Goal: Feedback & Contribution: Submit feedback/report problem

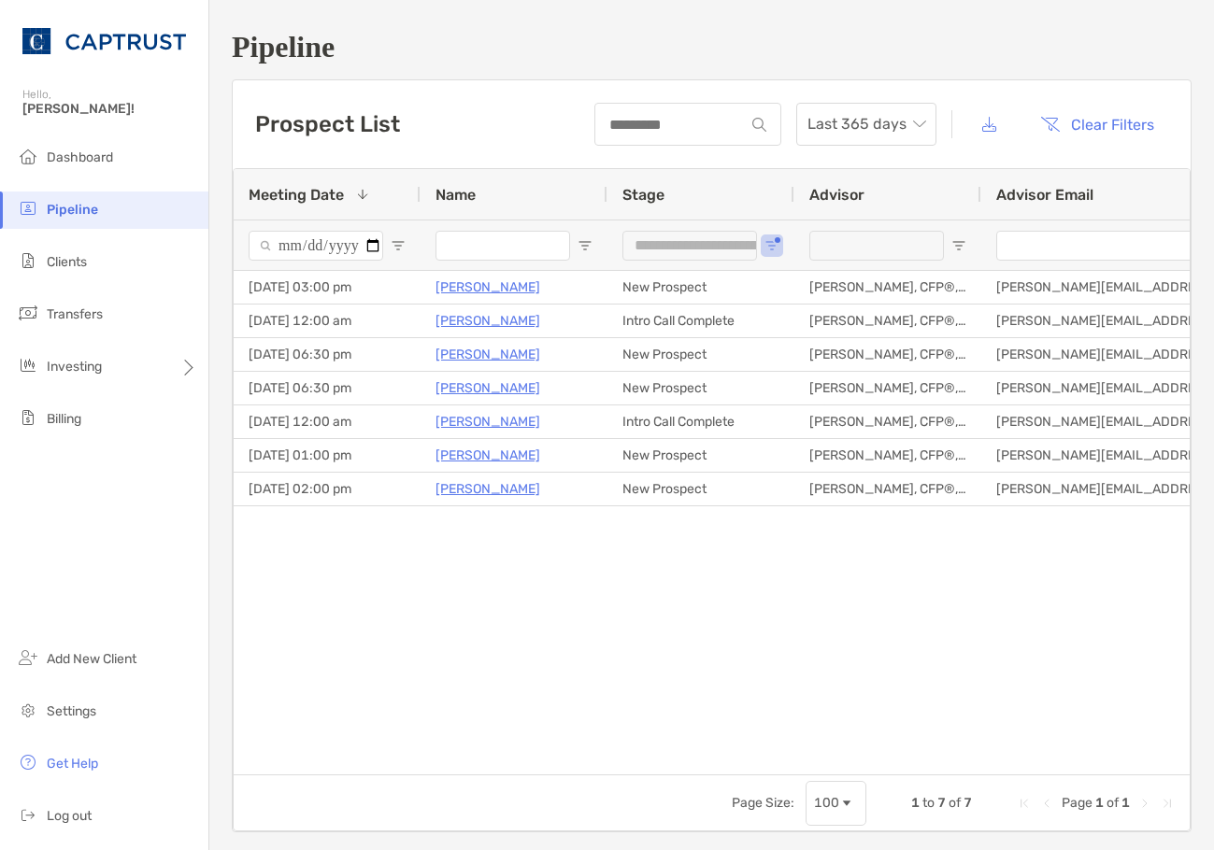
click at [606, 574] on div "[PERSON_NAME] New Prospect [DATE] 03:00 pm [PERSON_NAME], CFP®, CDFA® [PERSON_N…" at bounding box center [712, 516] width 956 height 490
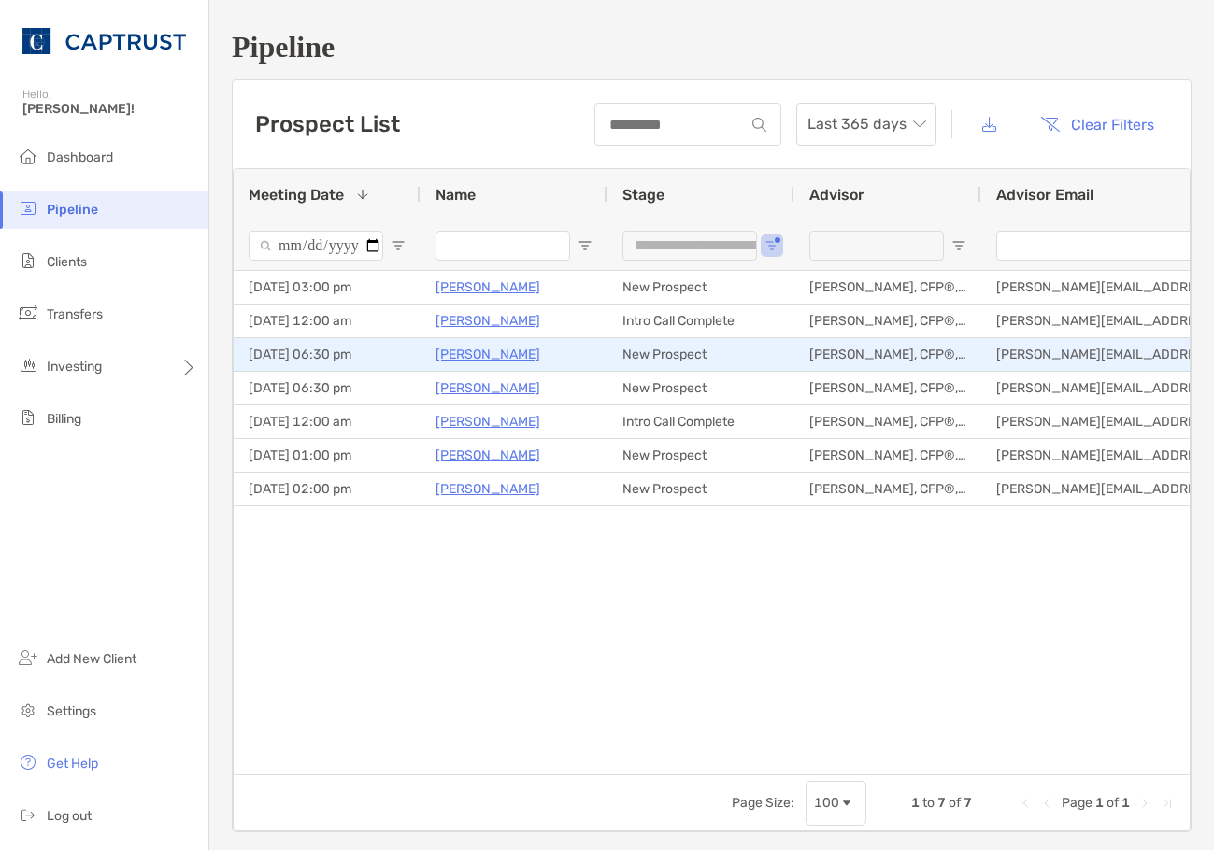
click at [485, 361] on p "[PERSON_NAME]" at bounding box center [488, 354] width 105 height 23
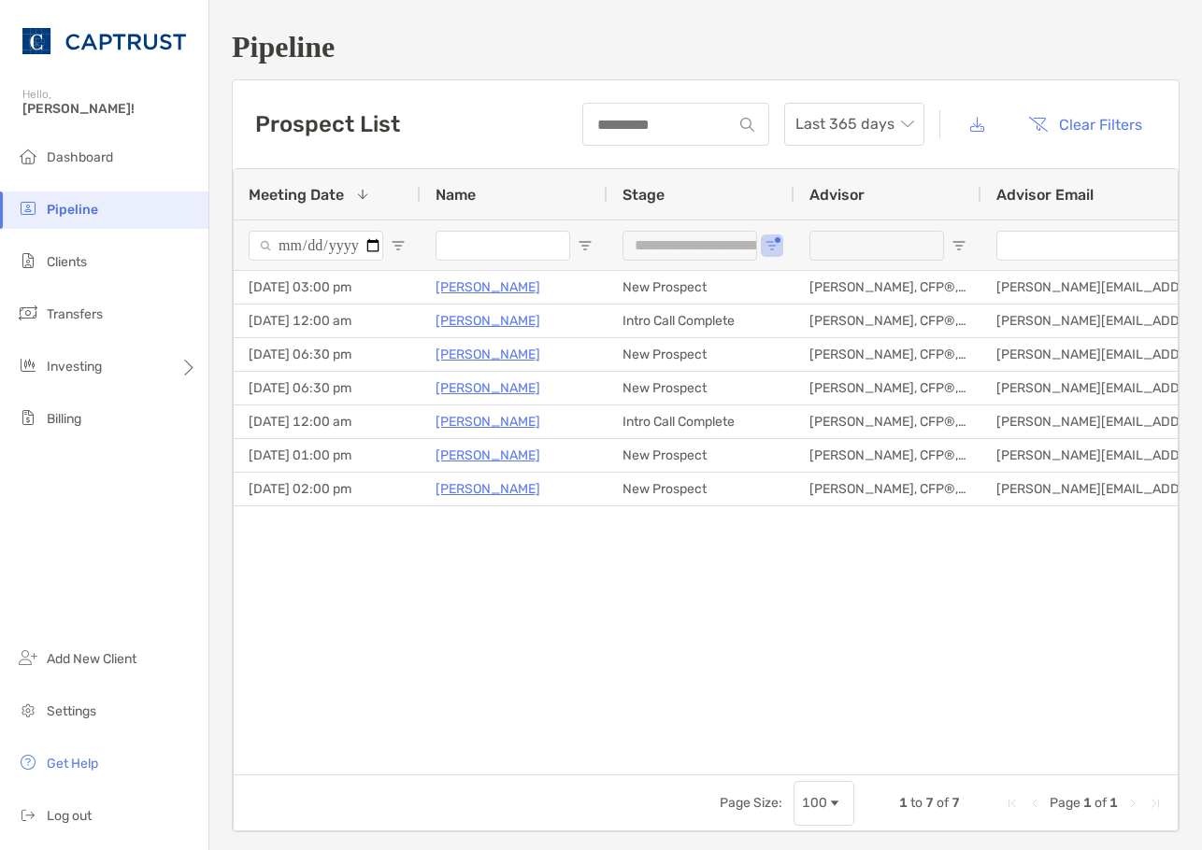
click at [447, 626] on div "[PERSON_NAME] New Prospect [DATE] 03:00 pm [PERSON_NAME], CFP®, CDFA® [PERSON_N…" at bounding box center [706, 516] width 944 height 490
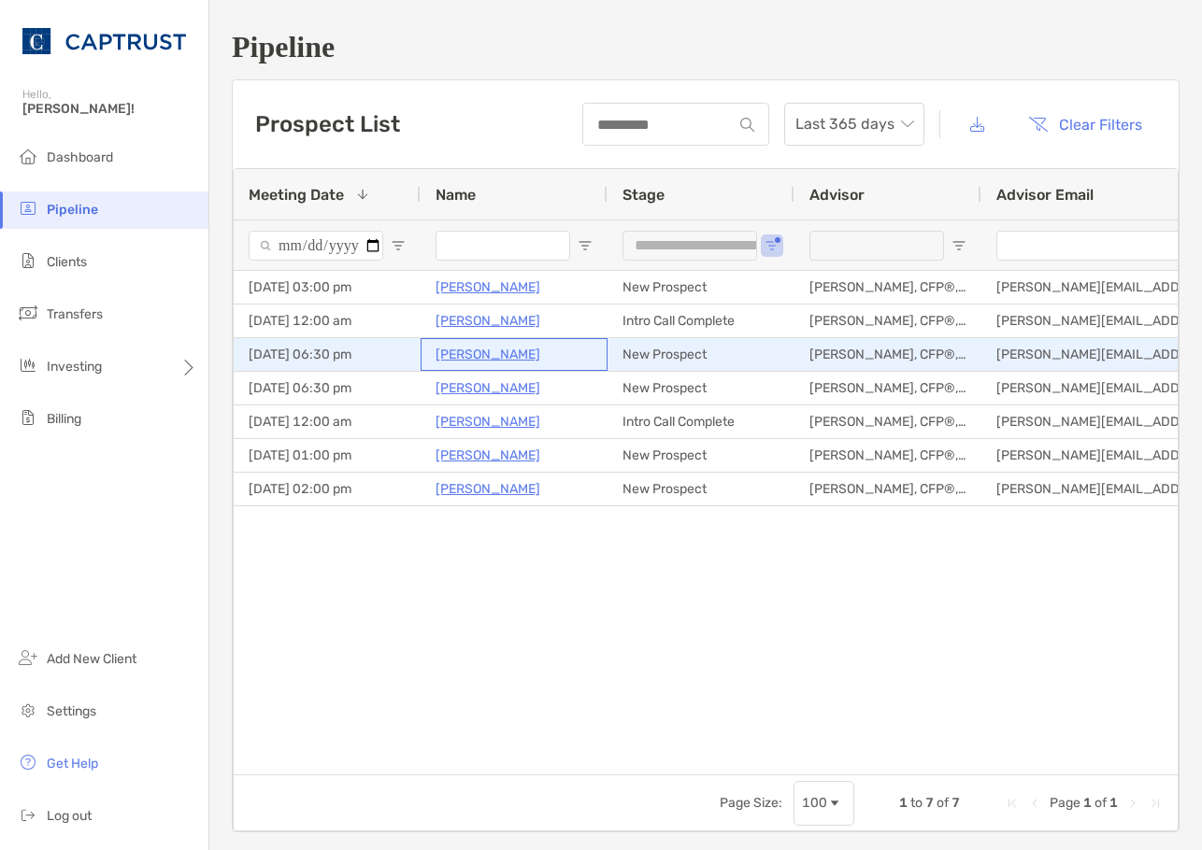
click at [578, 362] on div "[PERSON_NAME]" at bounding box center [514, 354] width 157 height 31
click at [460, 354] on p "[PERSON_NAME]" at bounding box center [488, 354] width 105 height 23
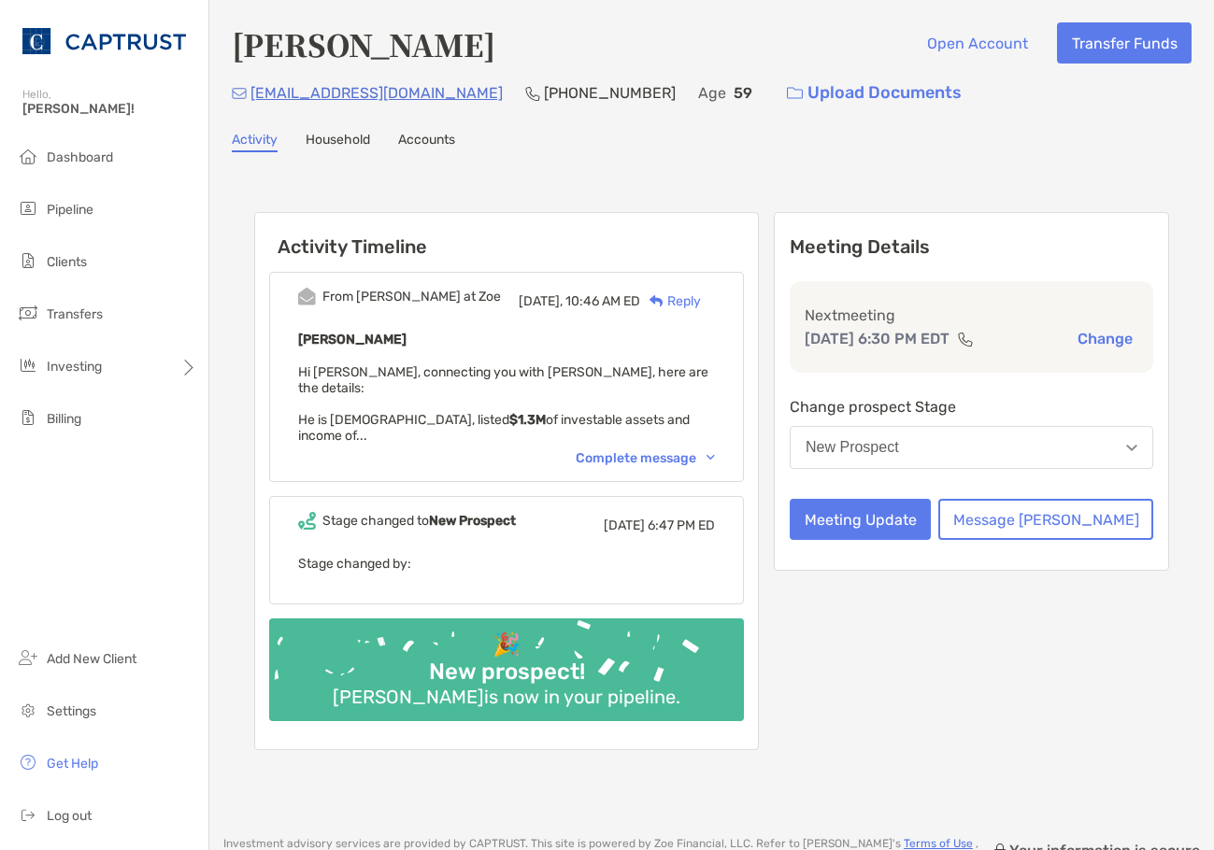
click at [715, 450] on div "Complete message" at bounding box center [645, 458] width 139 height 16
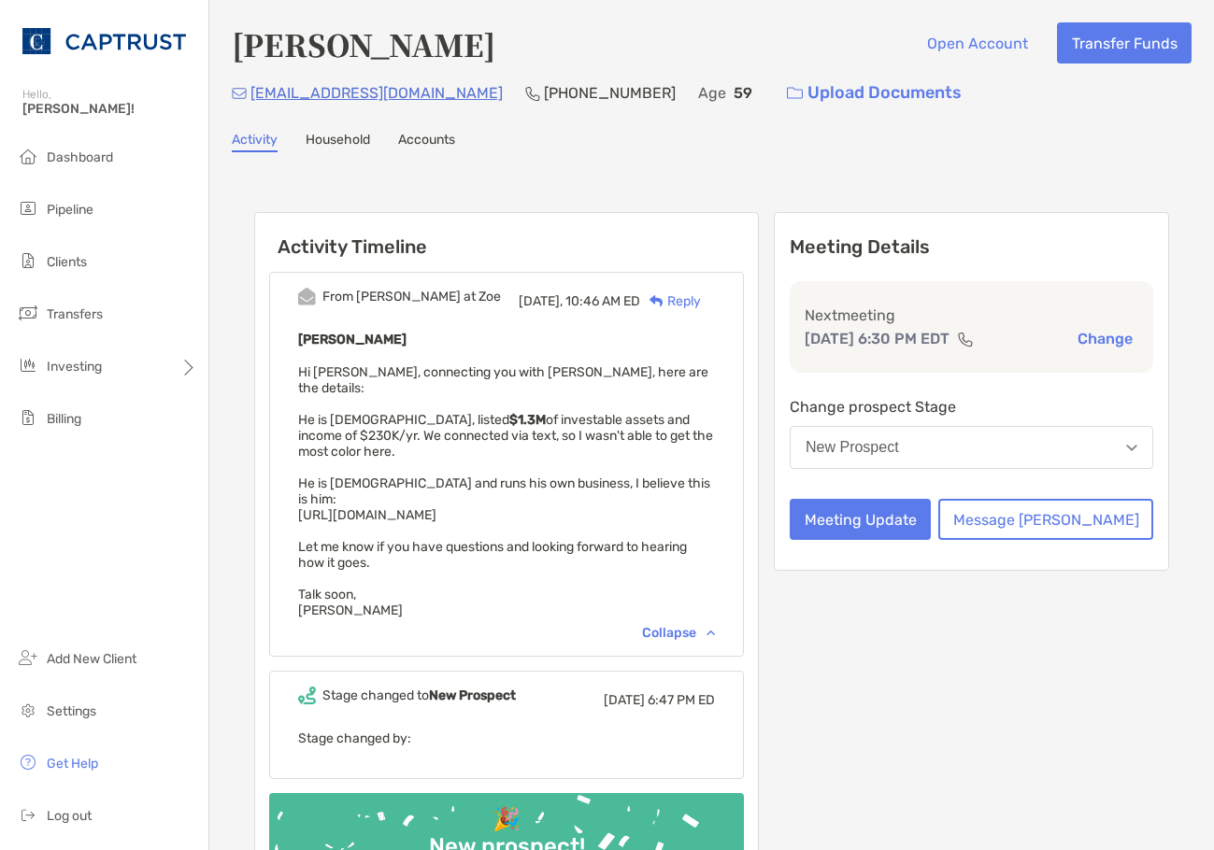
click at [1000, 650] on div "Meeting Details Next meeting Sep 2, 6:30 PM EDT Change Change prospect Stage Ne…" at bounding box center [971, 568] width 395 height 713
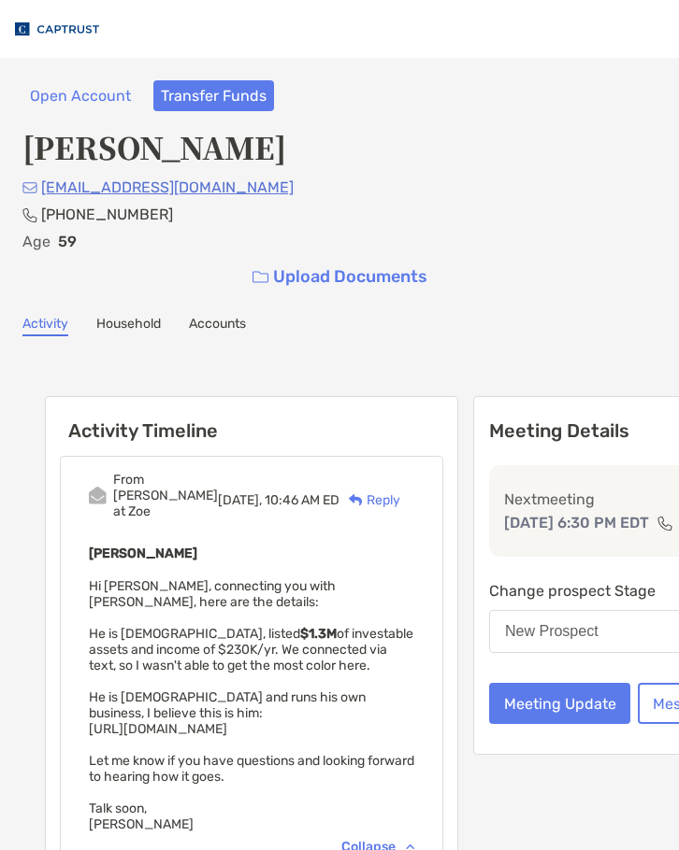
click at [458, 300] on div "Larry Hess Open Account Transfer Funds larryhess@mac.com (917) 498-2055 Age 59 …" at bounding box center [339, 640] width 679 height 1164
drag, startPoint x: 177, startPoint y: 218, endPoint x: 119, endPoint y: 226, distance: 58.6
click at [97, 219] on div "larryhess@mac.com (917) 498-2055 Age 59 Upload Documents" at bounding box center [339, 236] width 634 height 121
click at [120, 226] on div "larryhess@mac.com (917) 498-2055 Age 59 Upload Documents" at bounding box center [339, 236] width 634 height 121
drag, startPoint x: 161, startPoint y: 217, endPoint x: 40, endPoint y: 215, distance: 120.6
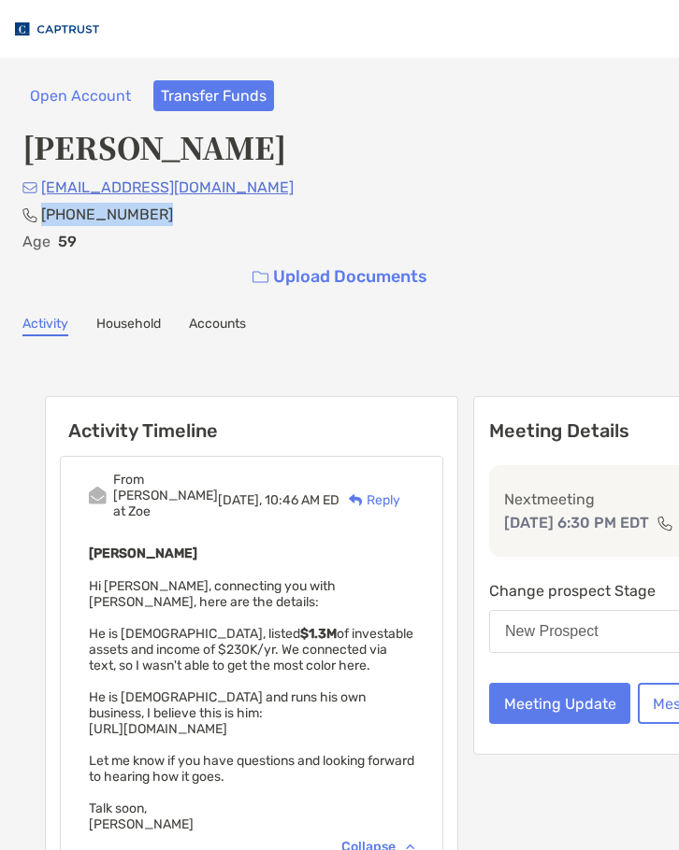
click at [40, 215] on div "larryhess@mac.com (917) 498-2055 Age 59 Upload Documents" at bounding box center [339, 236] width 634 height 121
copy p "(917) 498-2055"
click at [440, 308] on div "Larry Hess Open Account Transfer Funds larryhess@mac.com (917) 498-2055 Age 59 …" at bounding box center [339, 640] width 679 height 1164
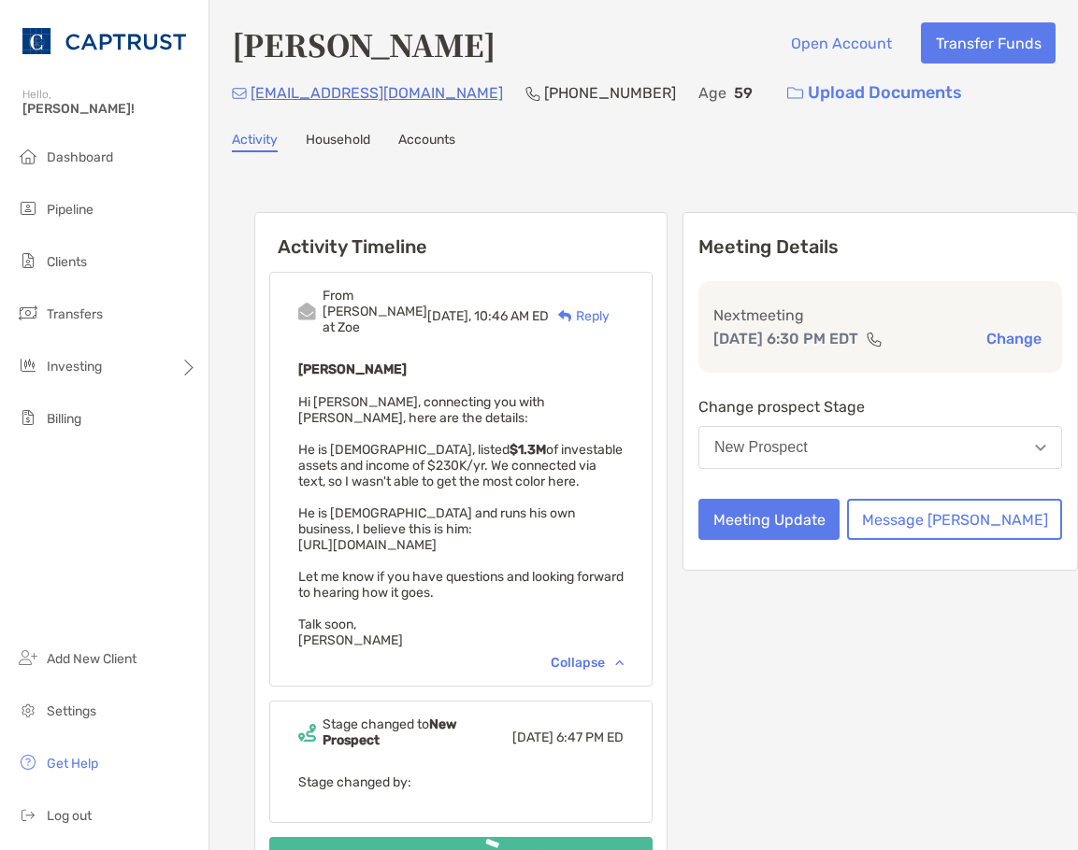
click at [610, 153] on div "Larry Hess Open Account Transfer Funds larryhess@mac.com (917) 498-2055 Age 59 …" at bounding box center [643, 518] width 868 height 1037
drag, startPoint x: 500, startPoint y: 493, endPoint x: 298, endPoint y: 497, distance: 201.9
click at [298, 497] on div "Larry Hess Hi Veronica, connecting you with Larry, here are the details: He is …" at bounding box center [460, 503] width 325 height 291
copy span "https://www.drlarryhess.com/"
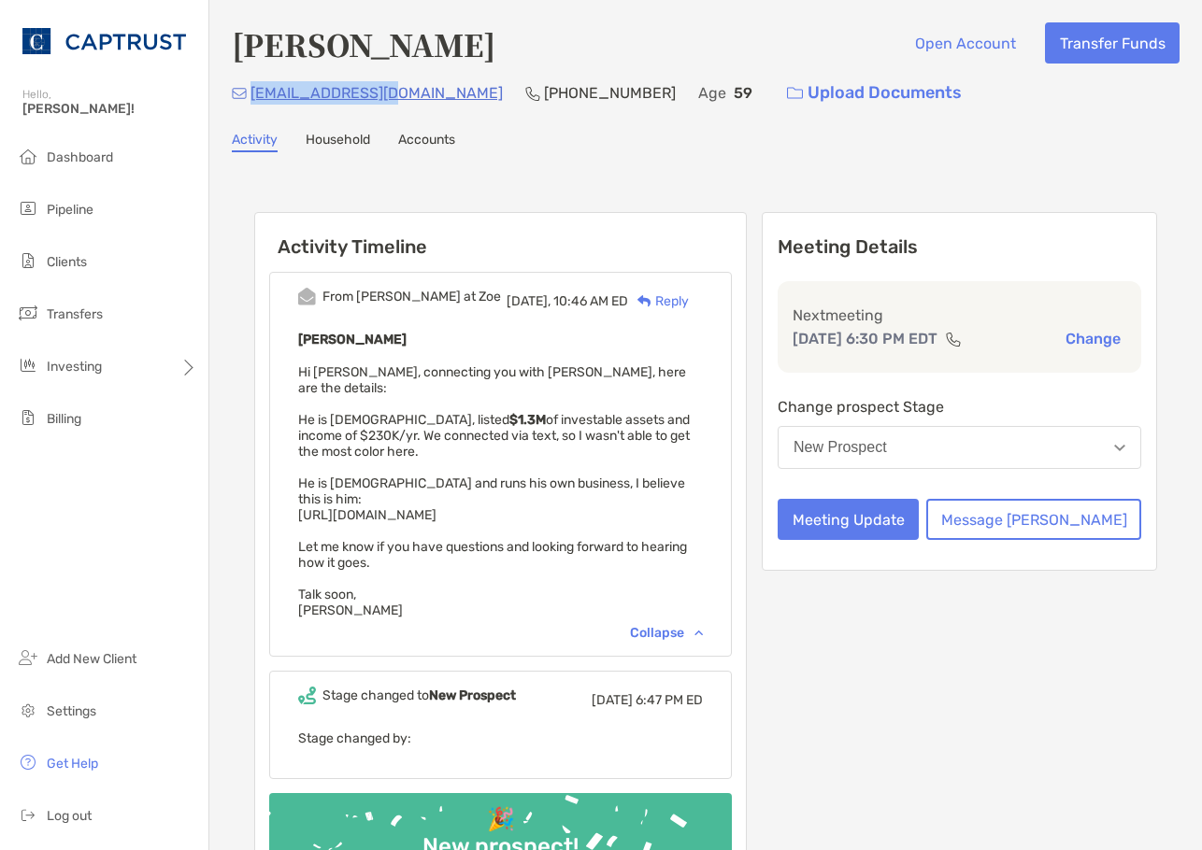
drag, startPoint x: 399, startPoint y: 89, endPoint x: 251, endPoint y: 96, distance: 147.9
click at [251, 96] on div "larryhess@mac.com (917) 498-2055 Age 59 Upload Documents" at bounding box center [706, 93] width 948 height 40
copy p "larryhess@mac.com"
drag, startPoint x: 760, startPoint y: 132, endPoint x: 794, endPoint y: 208, distance: 84.1
click at [760, 132] on div "Activity Household Accounts" at bounding box center [706, 142] width 948 height 21
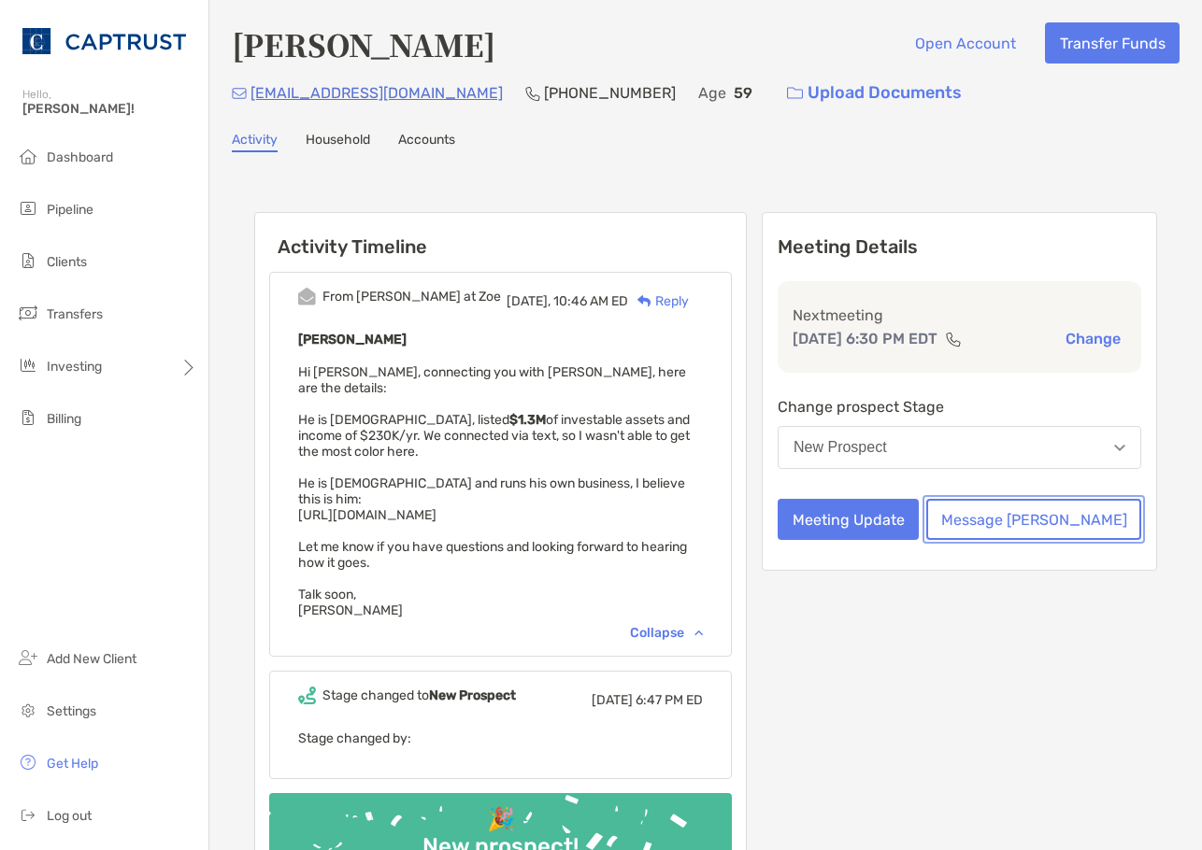
click at [1075, 509] on button "Message Zoe" at bounding box center [1033, 519] width 215 height 41
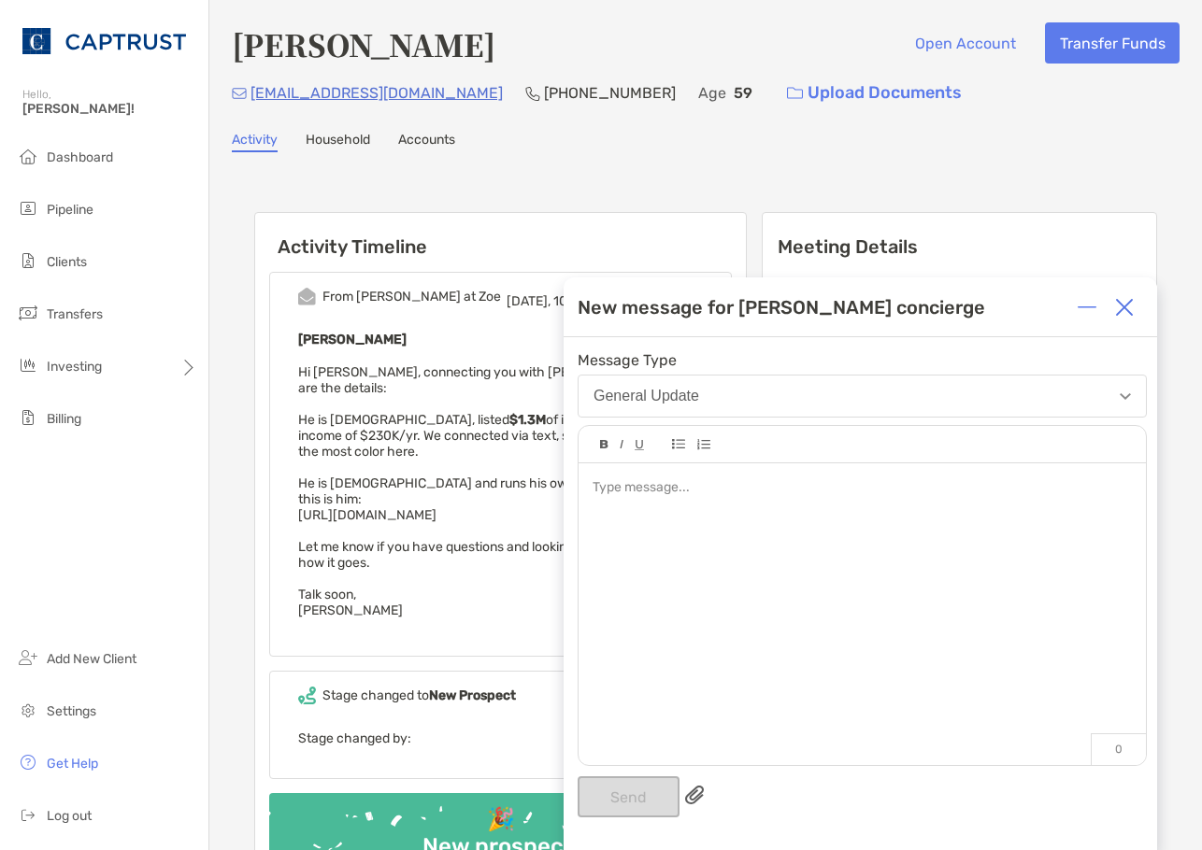
click at [874, 203] on div "Activity Timeline From Paul at Zoe Today, 10:46 AM ED Reply Larry Hess Hi Veron…" at bounding box center [705, 570] width 903 height 755
click at [1128, 307] on img at bounding box center [1124, 307] width 19 height 19
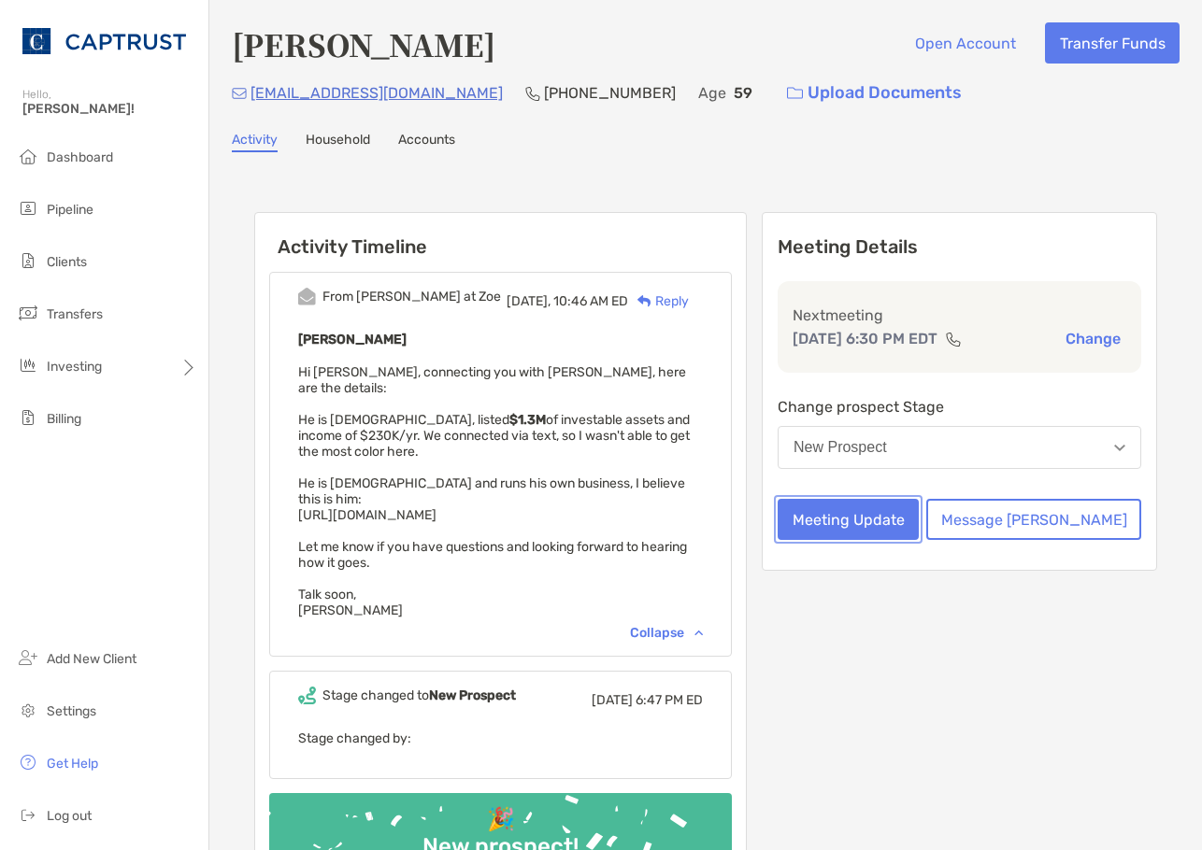
click at [919, 517] on button "Meeting Update" at bounding box center [848, 519] width 141 height 41
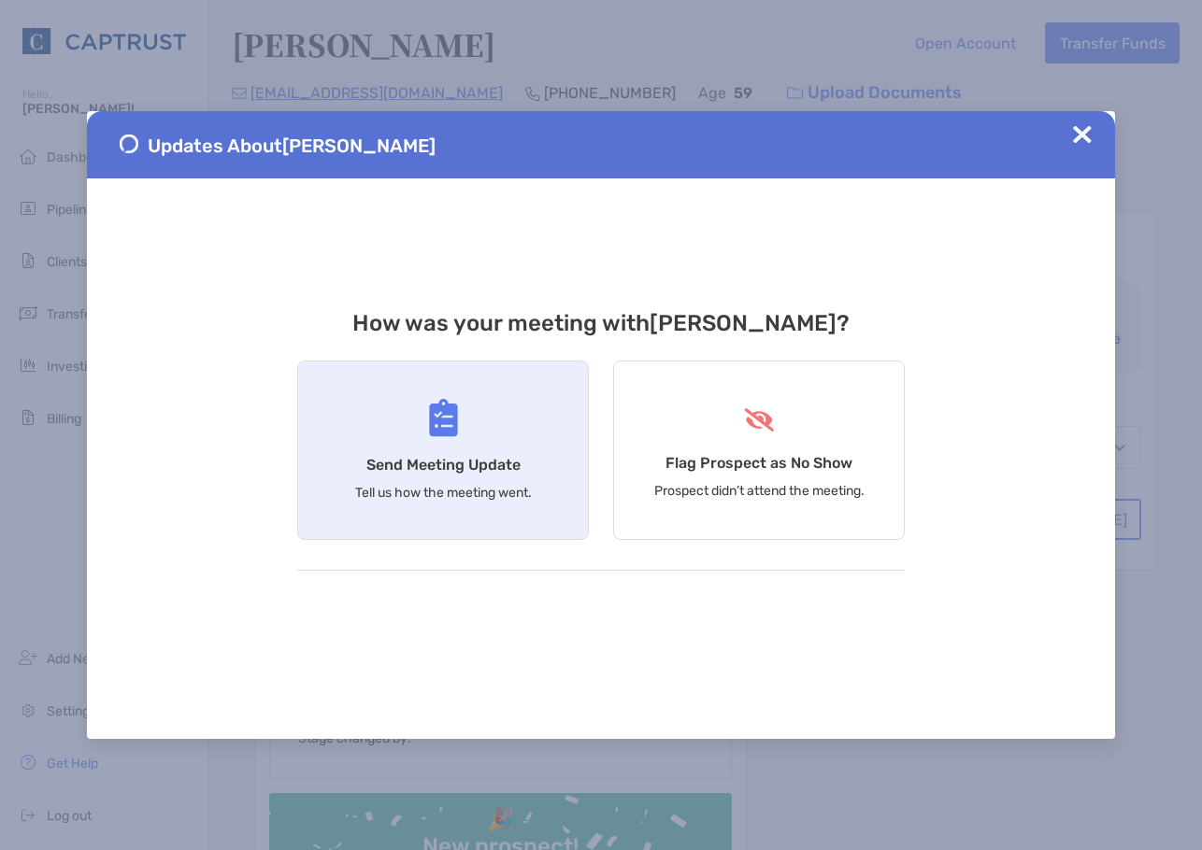
click at [497, 484] on div "Send Meeting Update Tell us how the meeting went." at bounding box center [443, 450] width 292 height 179
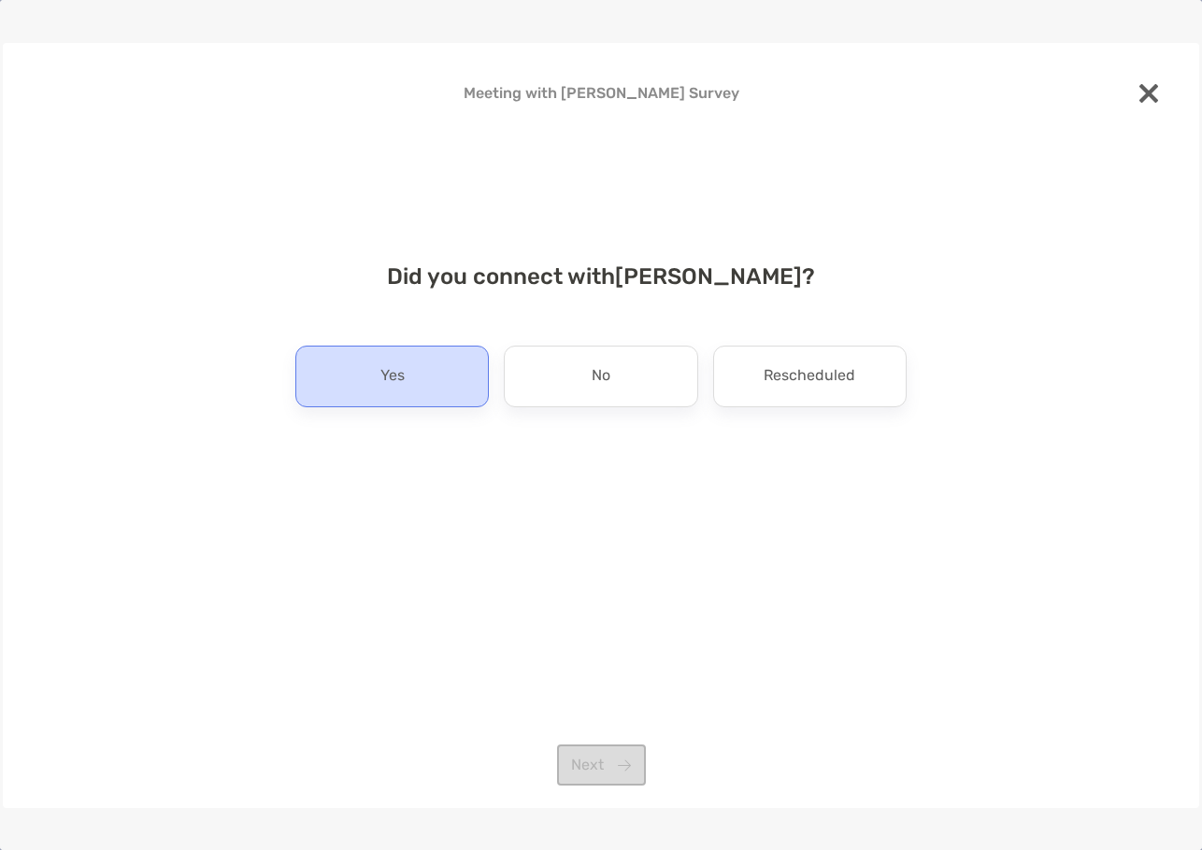
click at [409, 346] on div "Yes" at bounding box center [391, 377] width 193 height 62
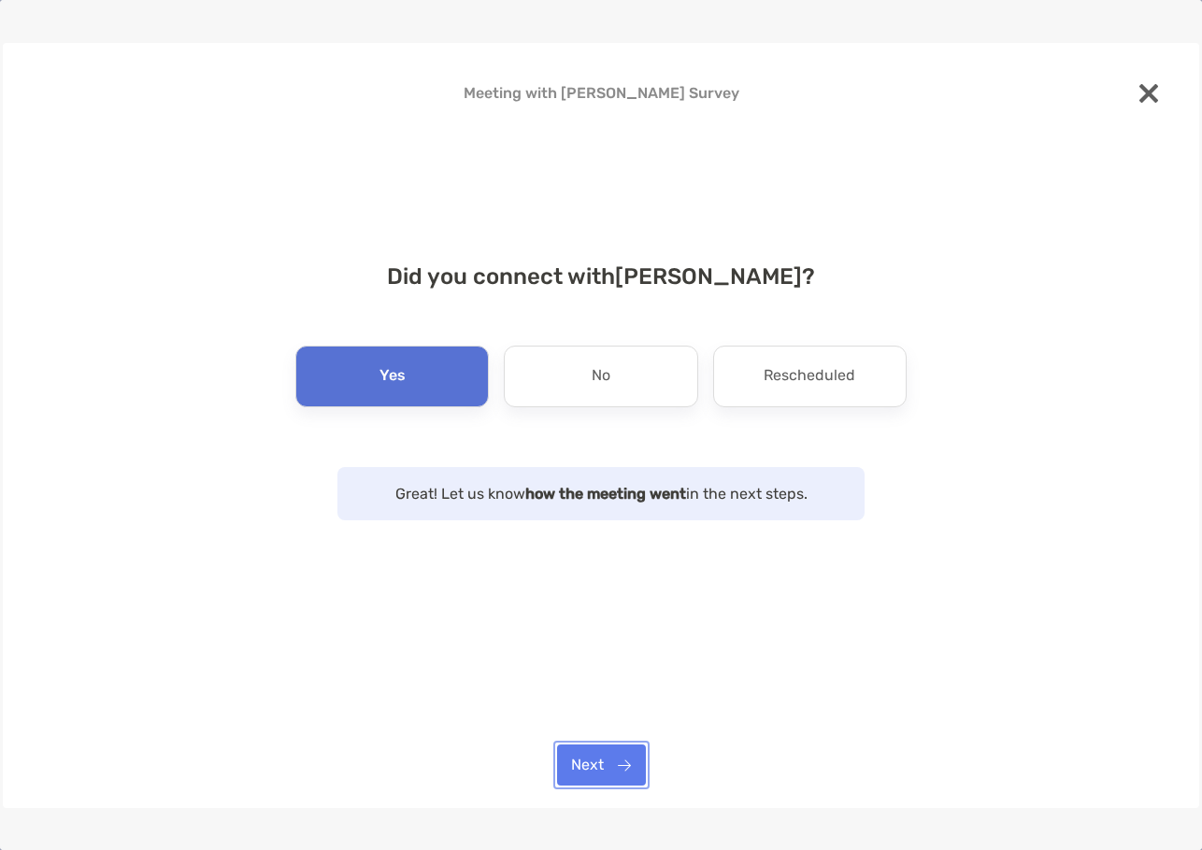
click at [604, 765] on button "Next" at bounding box center [601, 765] width 89 height 41
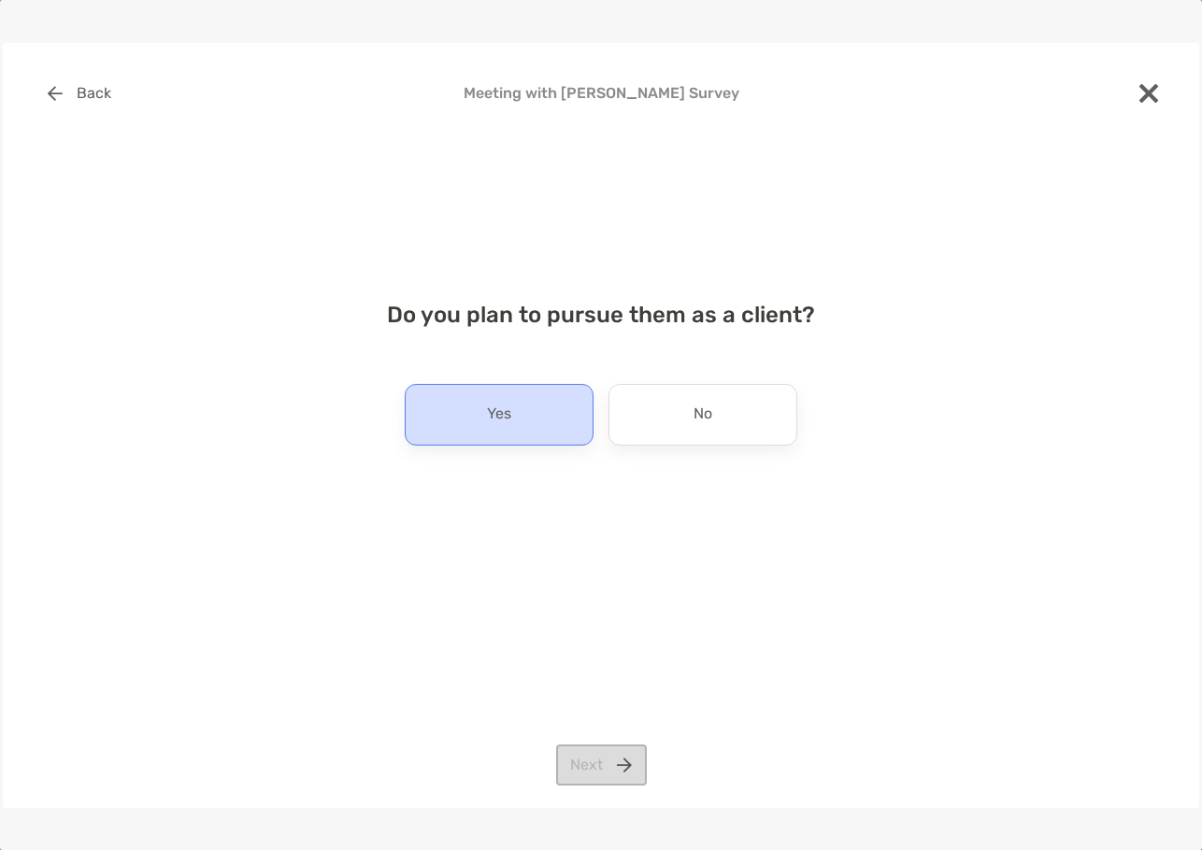
click at [502, 412] on p "Yes" at bounding box center [499, 415] width 24 height 30
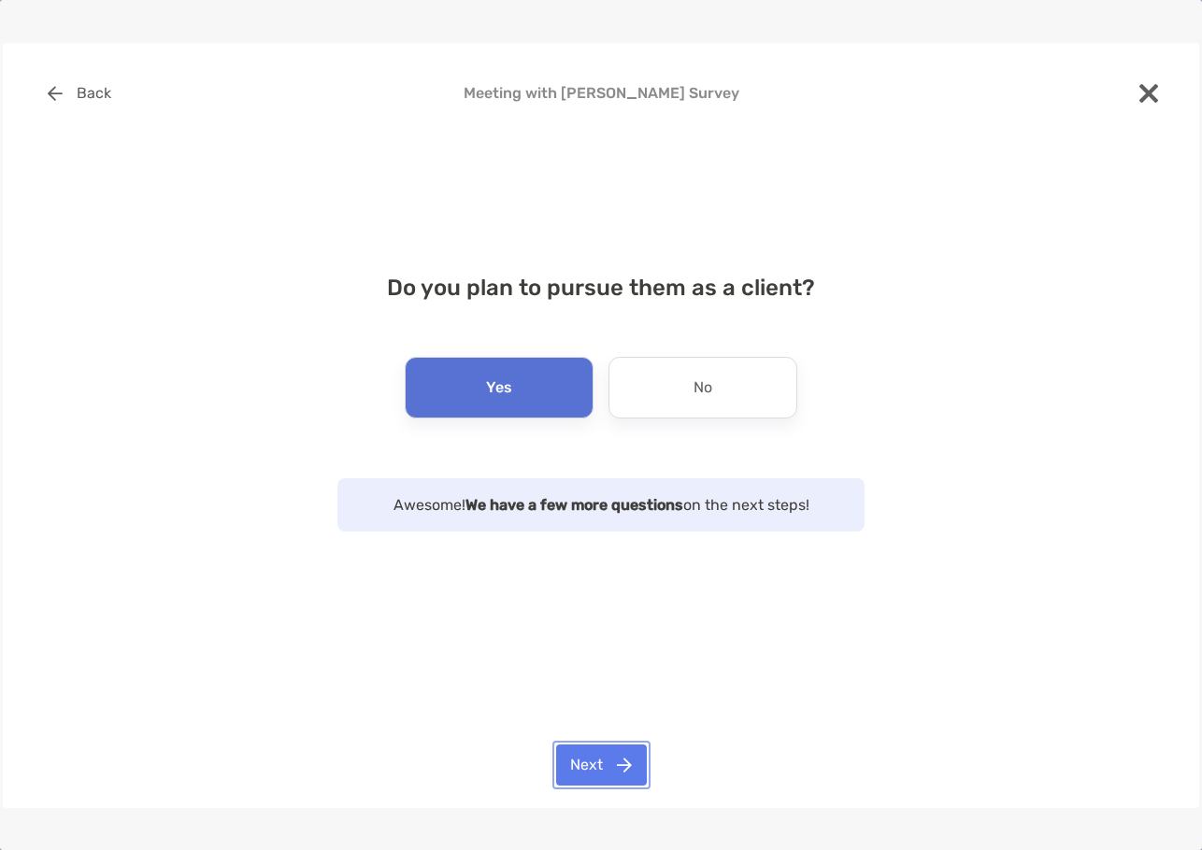
click at [617, 780] on button "Next" at bounding box center [601, 765] width 91 height 41
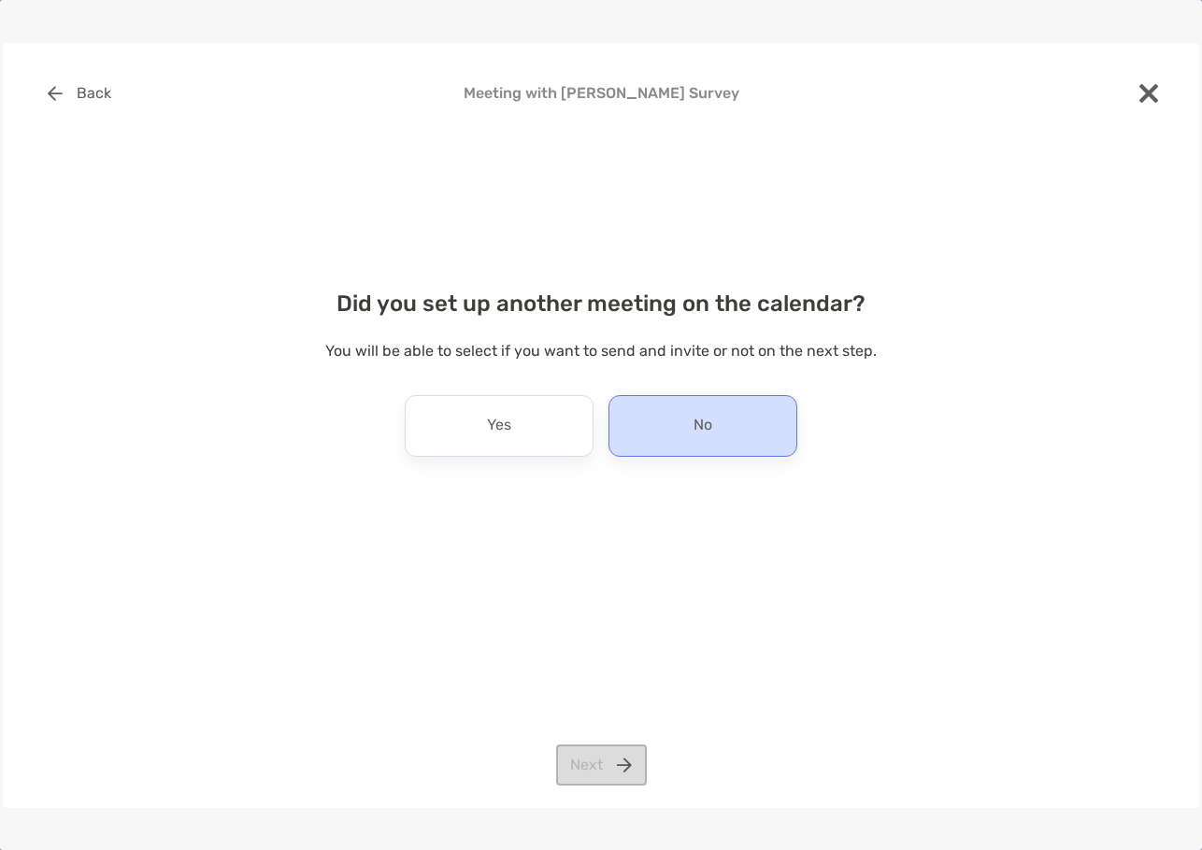
click at [648, 422] on div "No" at bounding box center [702, 426] width 189 height 62
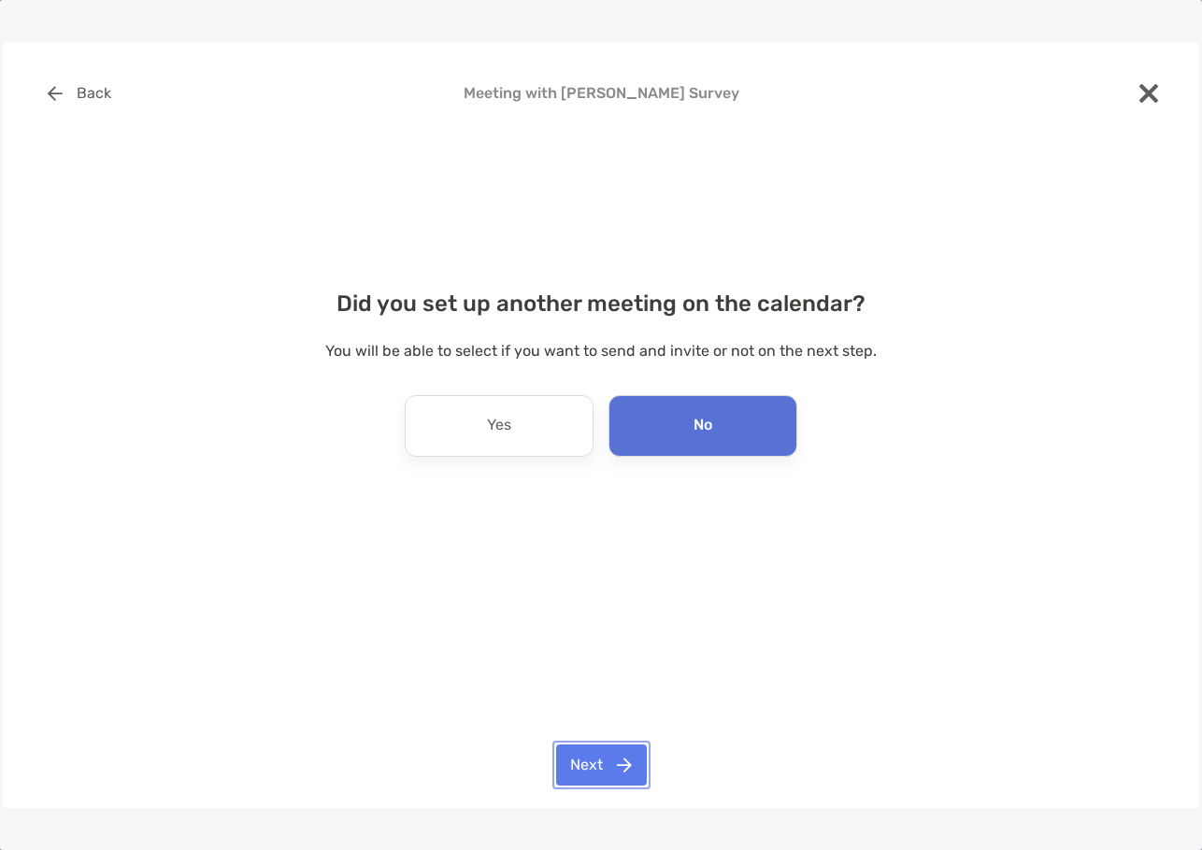
click at [600, 750] on button "Next" at bounding box center [601, 765] width 91 height 41
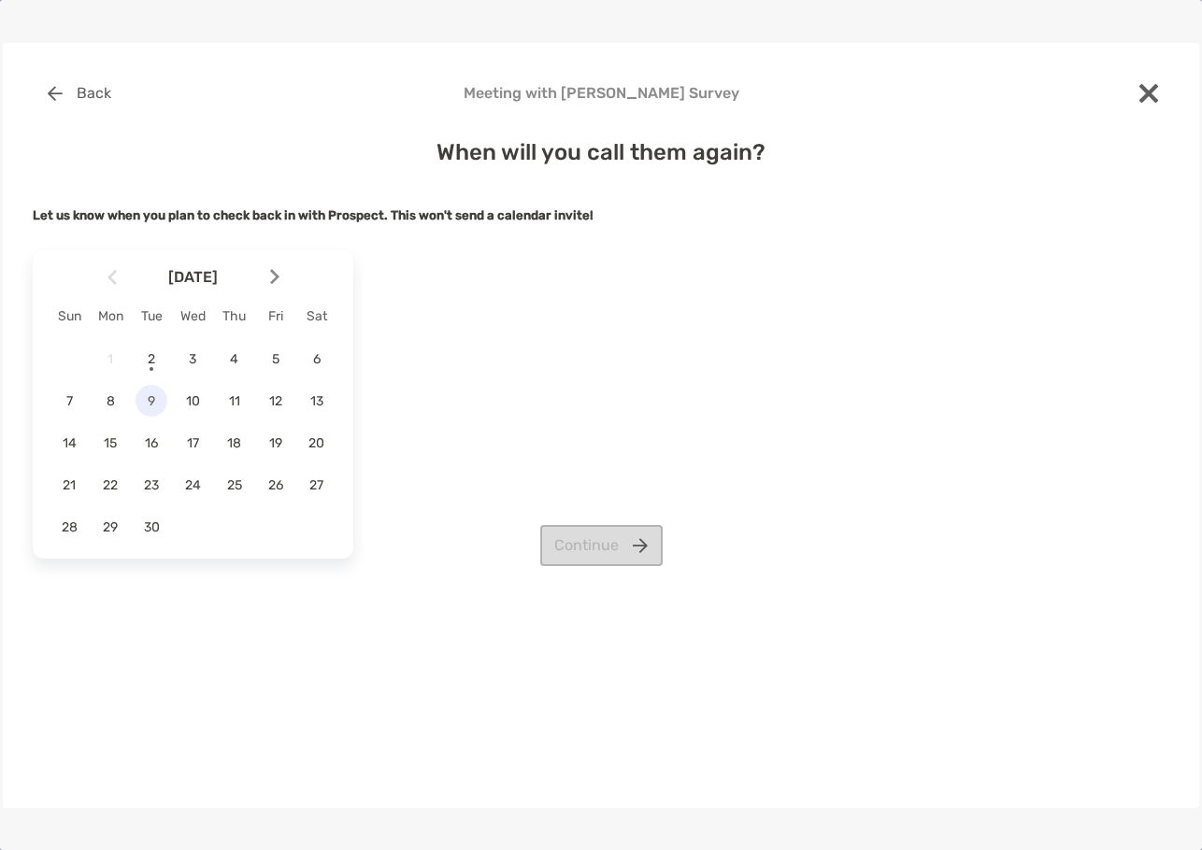
click at [141, 400] on span "9" at bounding box center [152, 401] width 32 height 16
click at [652, 557] on button "Continue" at bounding box center [601, 545] width 122 height 41
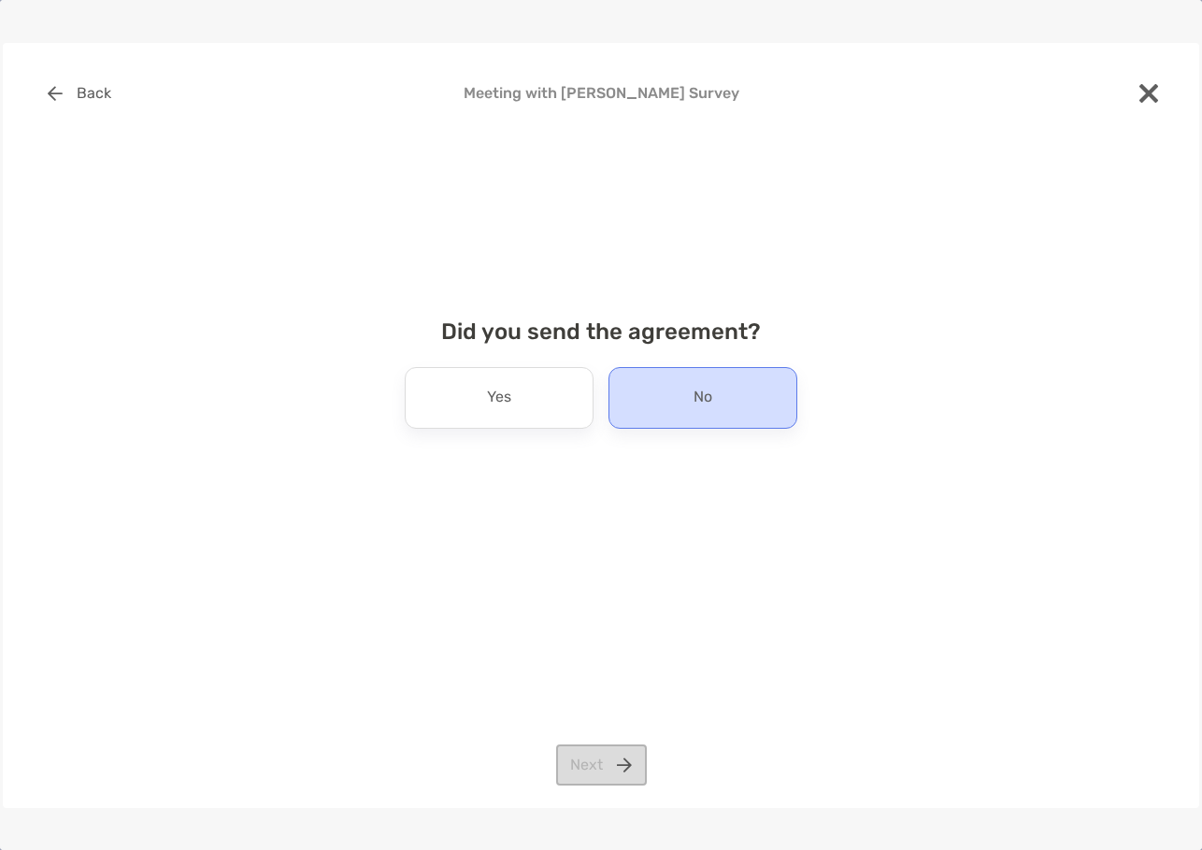
click at [703, 407] on p "No" at bounding box center [702, 398] width 19 height 30
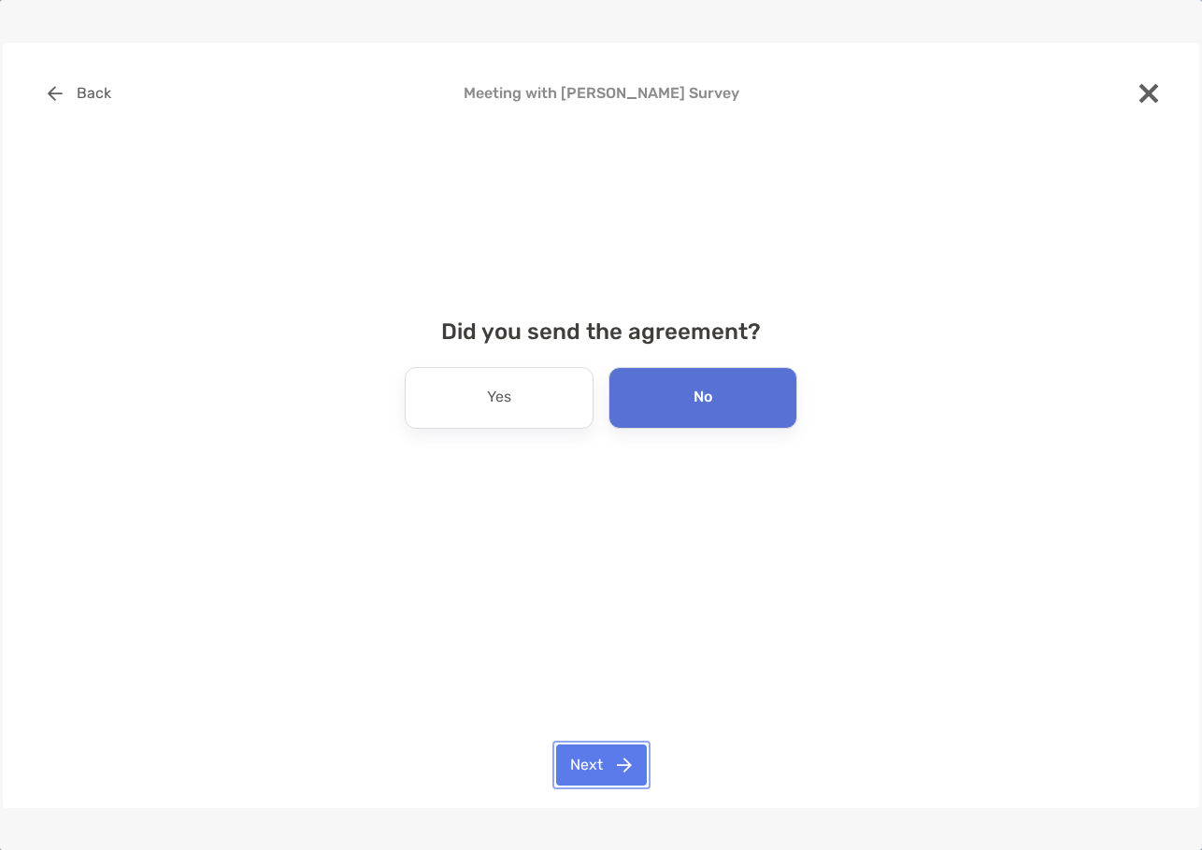
click at [593, 753] on button "Next" at bounding box center [601, 765] width 91 height 41
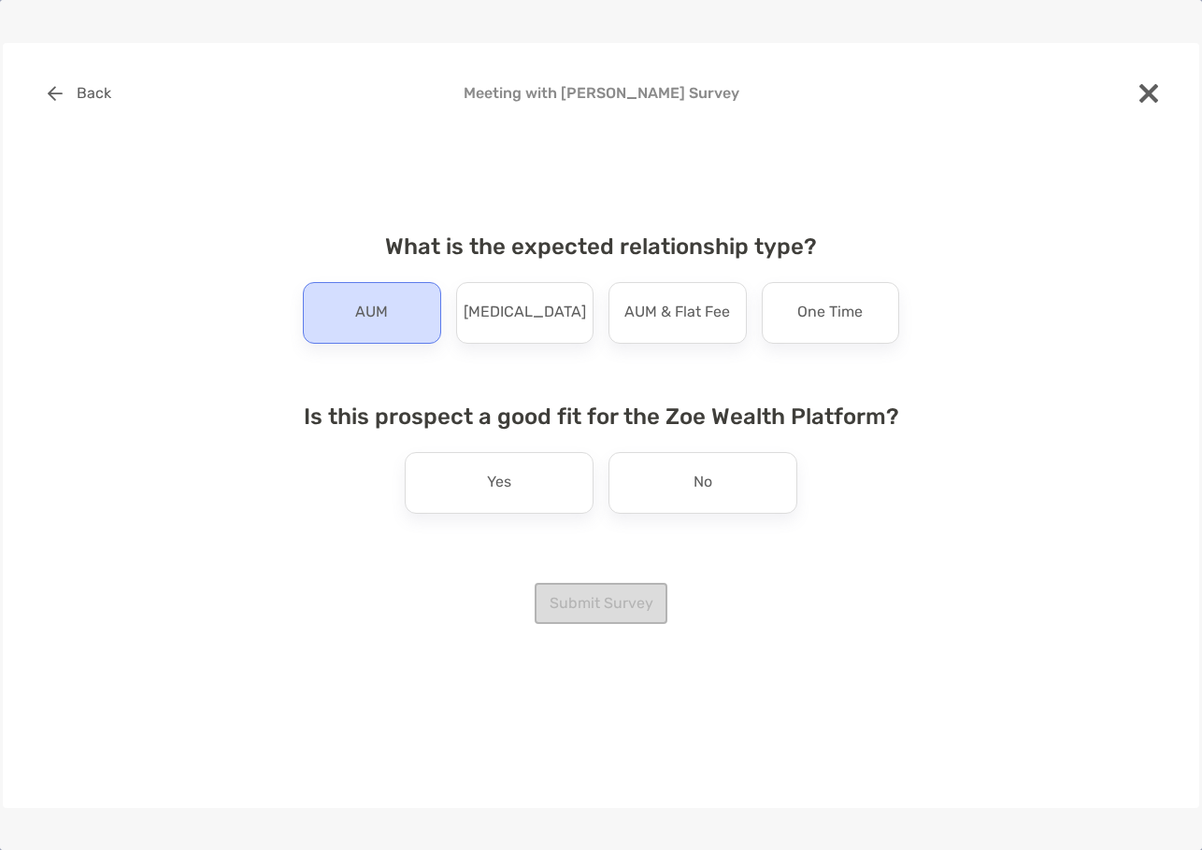
click at [346, 312] on div "AUM" at bounding box center [372, 313] width 138 height 62
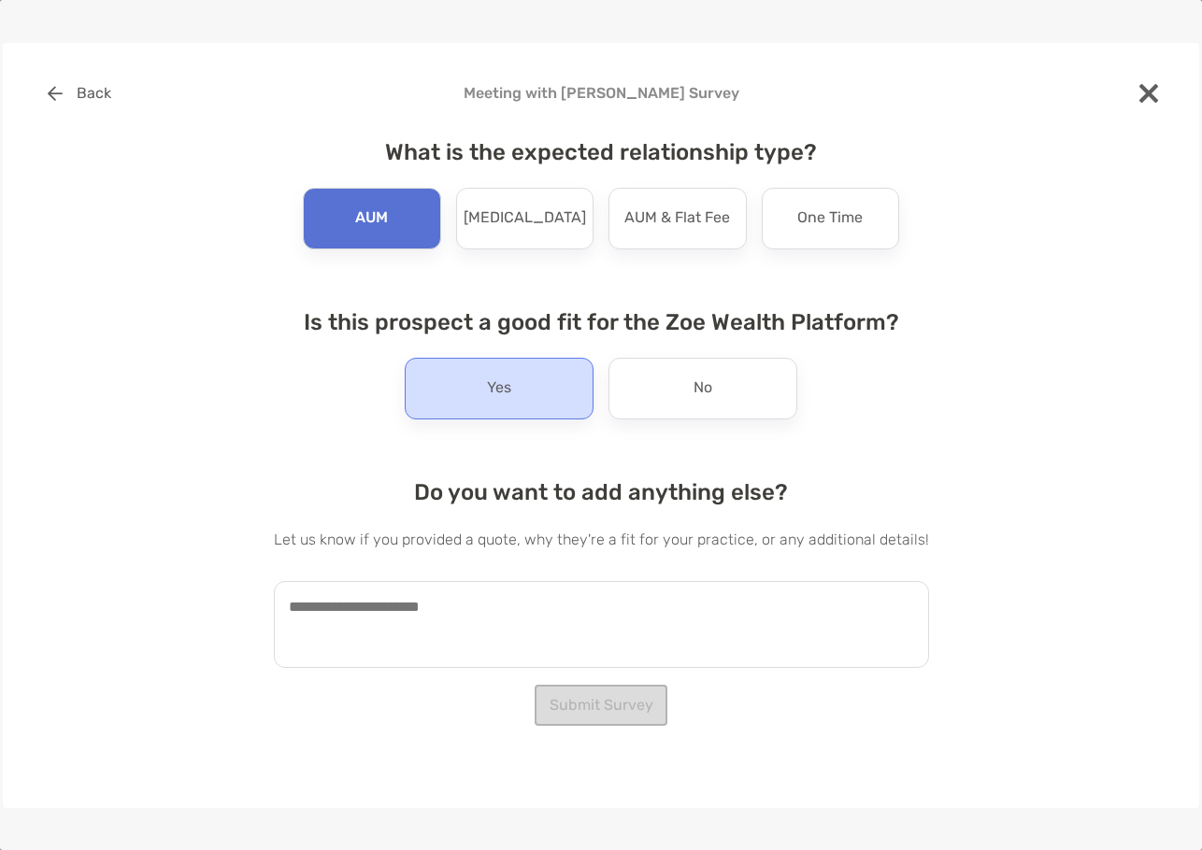
click at [533, 376] on div "Yes" at bounding box center [499, 389] width 189 height 62
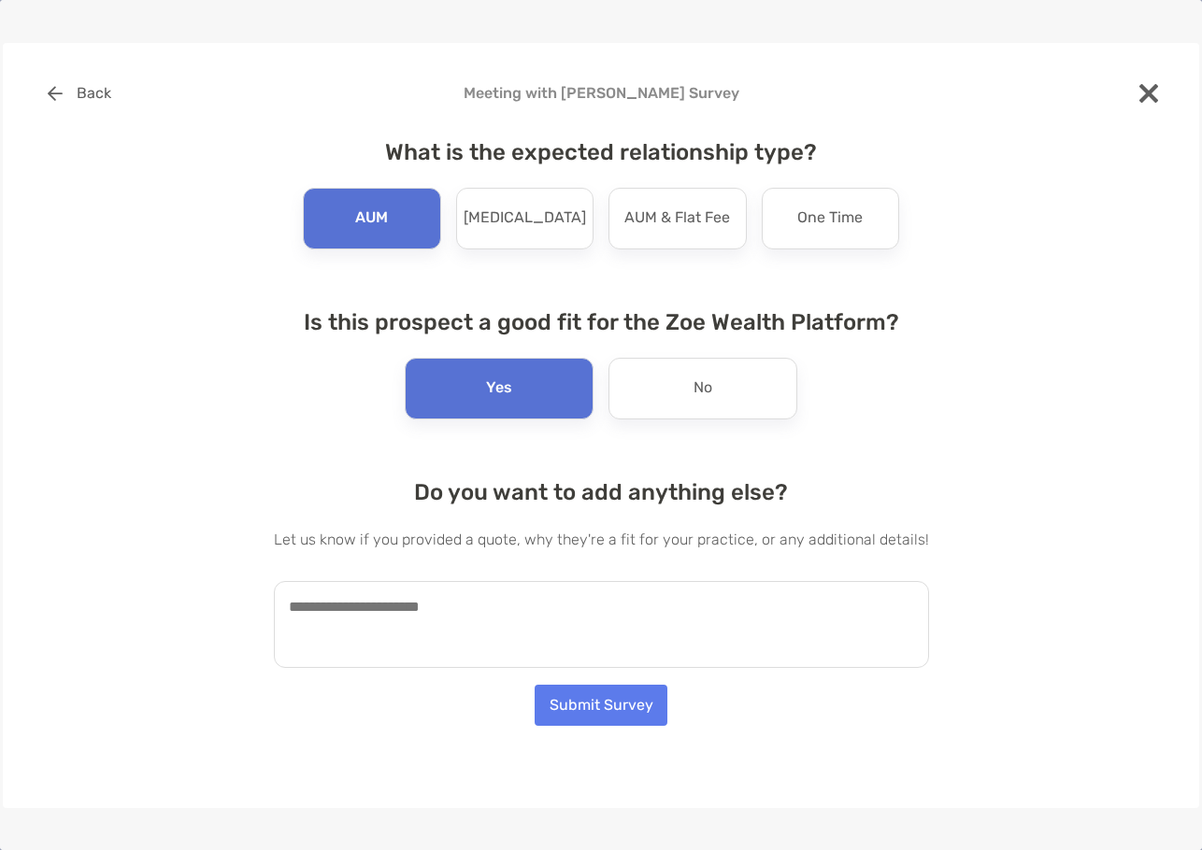
click at [368, 627] on textarea at bounding box center [601, 624] width 655 height 87
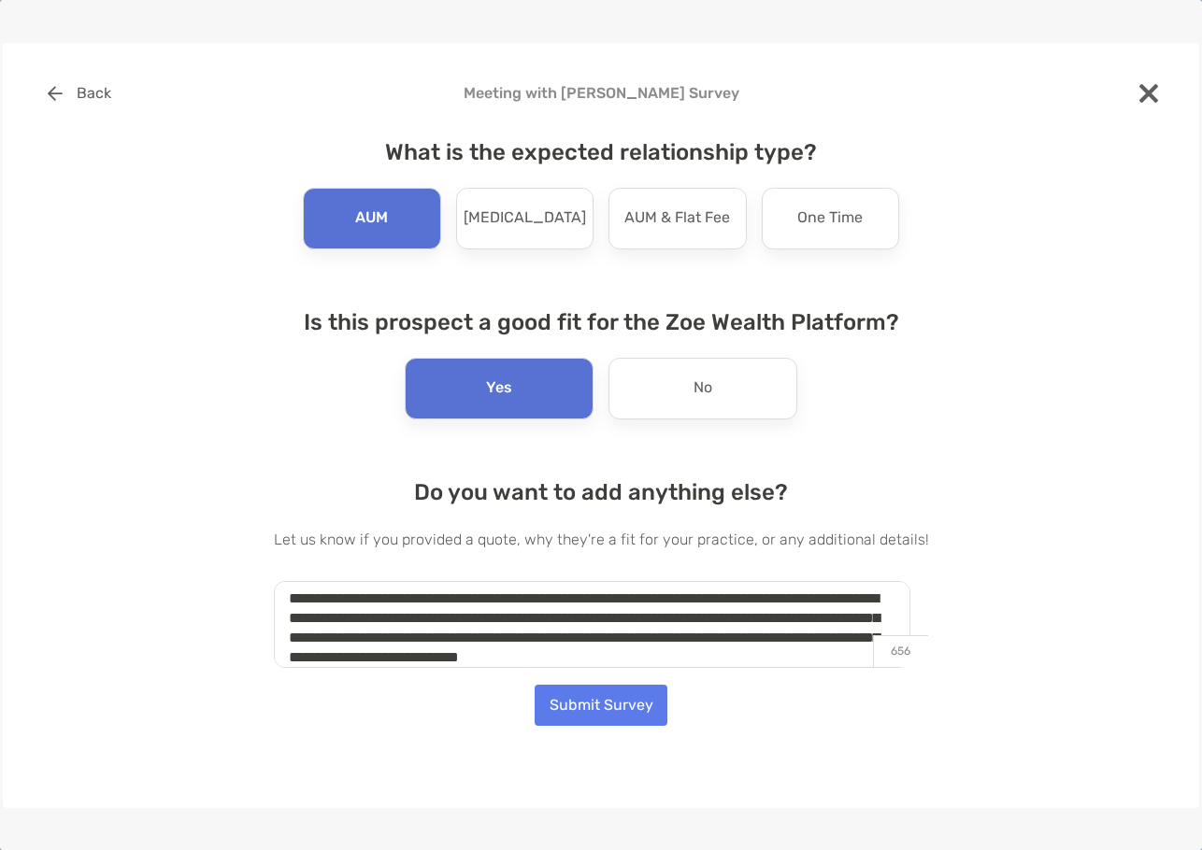
scroll to position [28, 0]
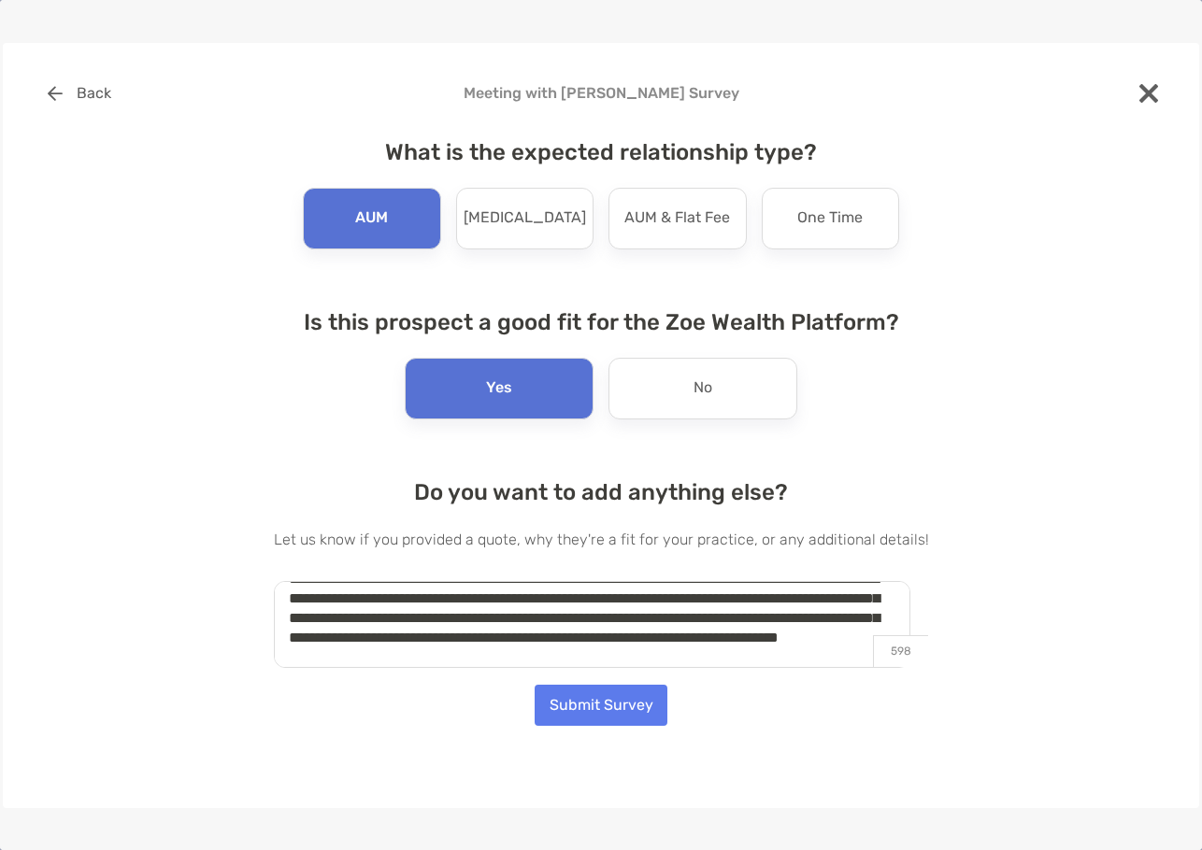
type textarea "**********"
click at [614, 715] on button "Submit Survey" at bounding box center [601, 705] width 133 height 41
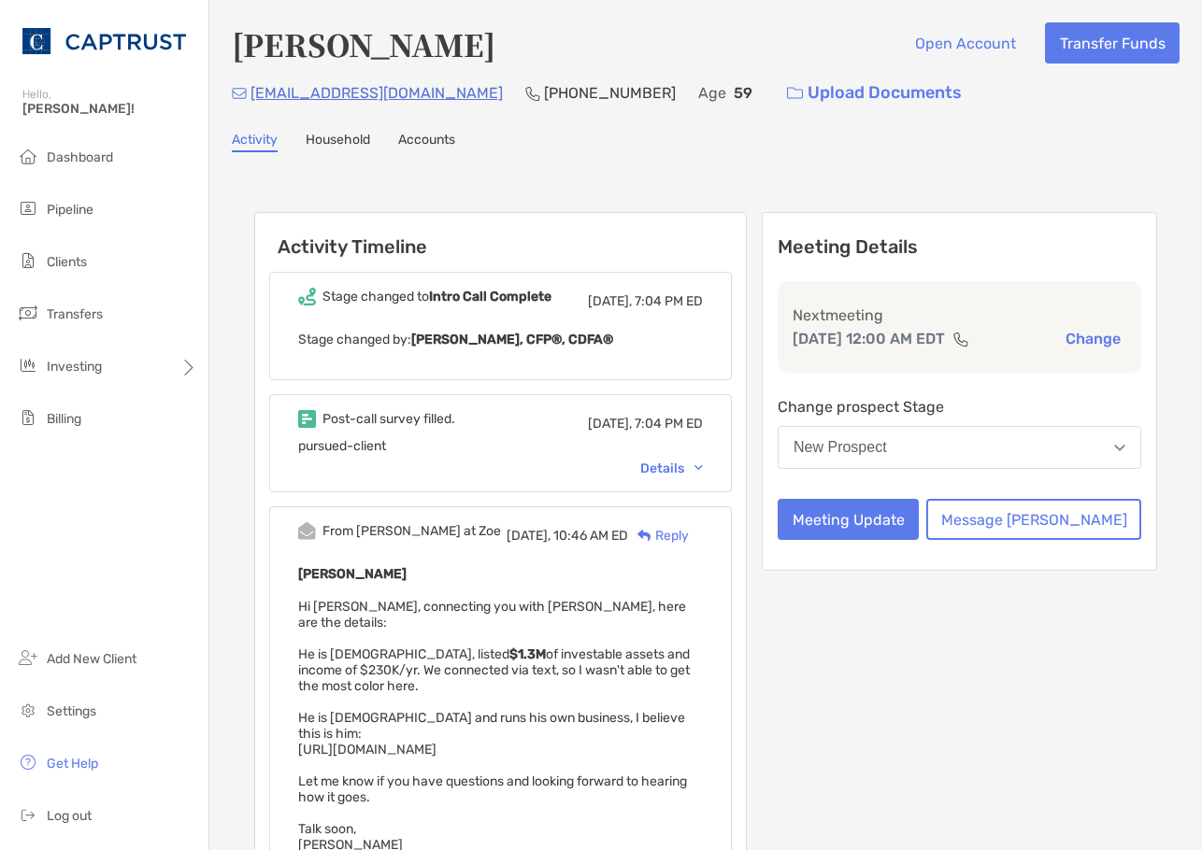
click at [979, 650] on div "Meeting Details Next meeting Sep 9, 12:00 AM EDT Change Change prospect Stage N…" at bounding box center [959, 686] width 395 height 948
